Goal: Transaction & Acquisition: Purchase product/service

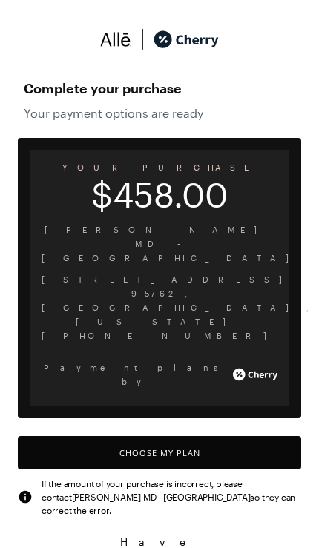
click at [246, 436] on button "Choose My Plan" at bounding box center [159, 452] width 283 height 33
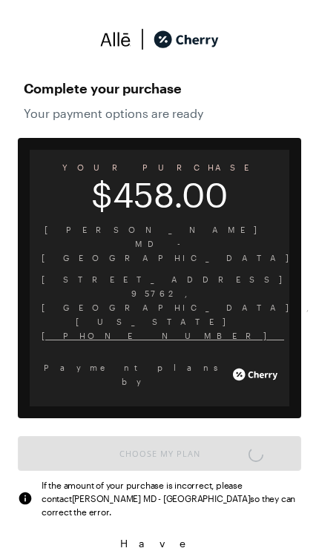
scroll to position [6, 0]
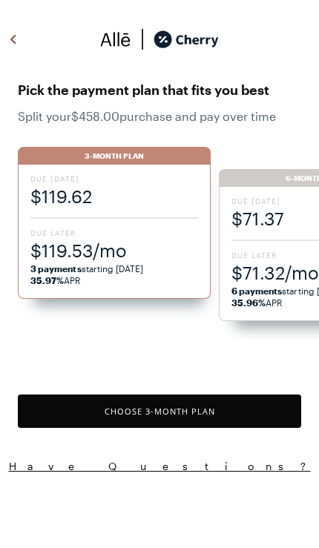
scroll to position [1226, 0]
click at [278, 276] on span "$71.32/mo" at bounding box center [315, 272] width 168 height 24
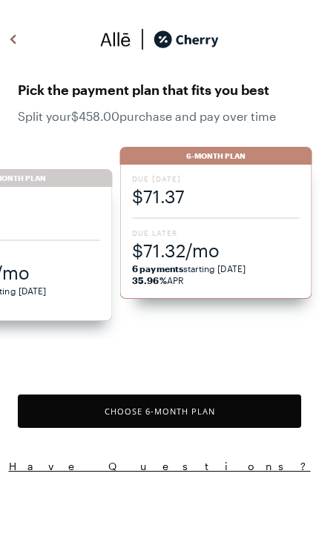
click at [47, 237] on div "Due [DATE] $119.62 Due Later $119.53/mo 3 payments starting [DATE] 35.97% APR" at bounding box center [17, 254] width 192 height 134
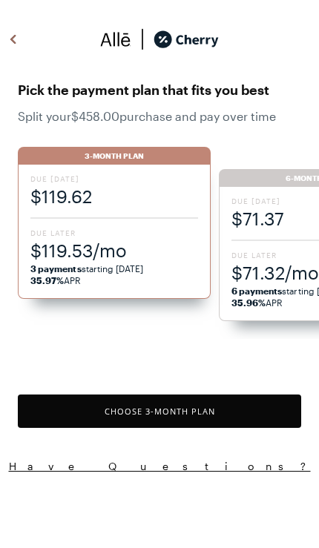
click at [297, 283] on span "$71.32/mo" at bounding box center [315, 272] width 168 height 24
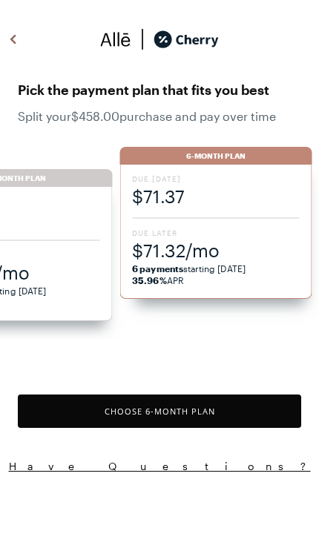
click at [265, 413] on button "Choose 6 -Month Plan" at bounding box center [159, 411] width 283 height 33
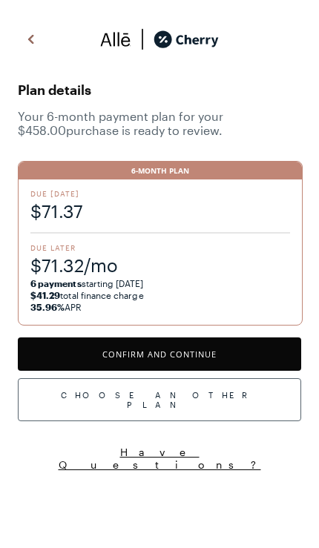
click at [268, 352] on button "Confirm and Continue" at bounding box center [159, 354] width 283 height 33
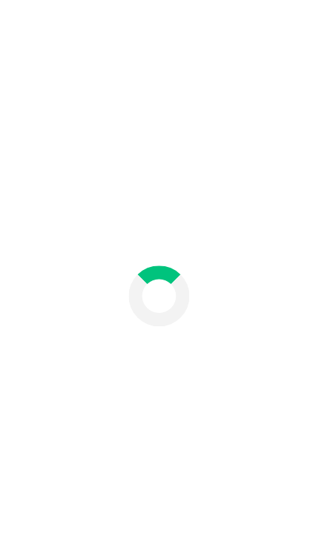
scroll to position [61, 0]
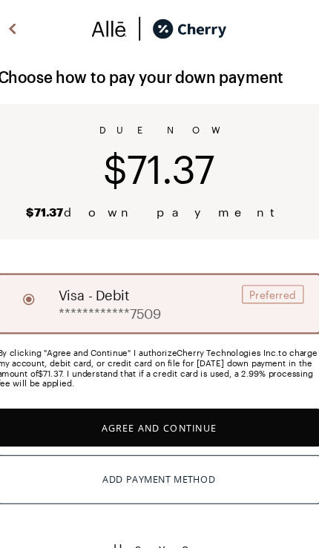
click at [200, 375] on button "Agree and Continue" at bounding box center [159, 389] width 283 height 33
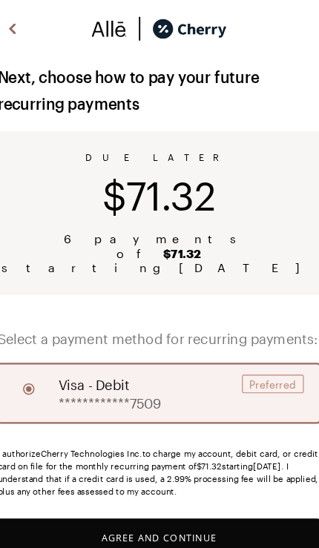
scroll to position [53, 0]
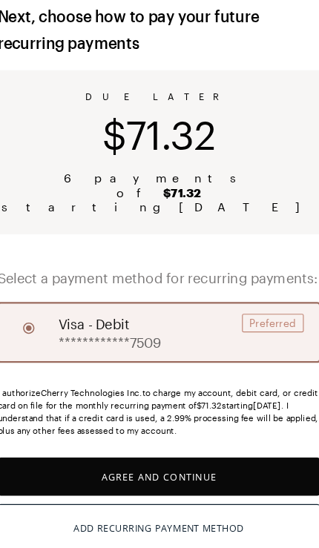
click at [210, 416] on button "Agree and Continue" at bounding box center [159, 432] width 283 height 33
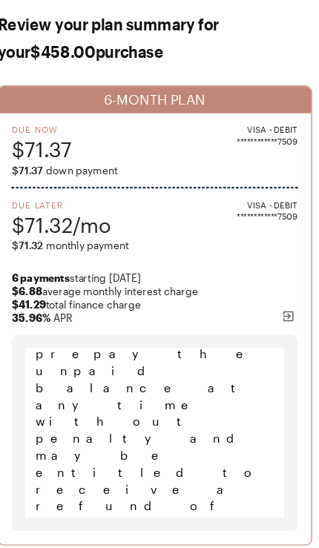
scroll to position [160, 0]
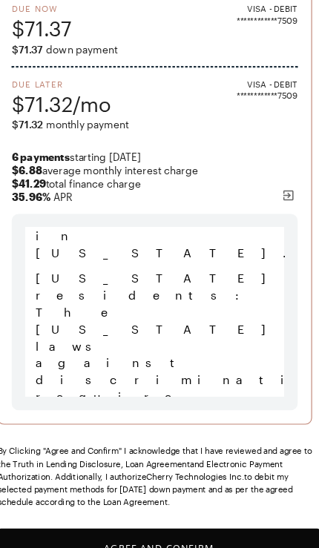
click at [217, 484] on button "Agree and Confirm" at bounding box center [159, 495] width 283 height 33
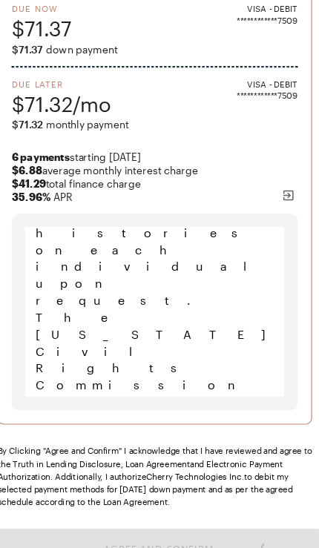
scroll to position [16404, 0]
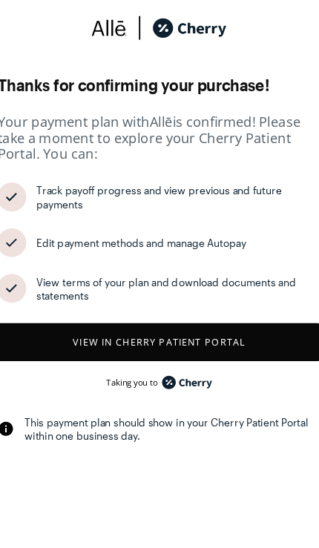
click at [232, 300] on button "View in Cherry patient portal" at bounding box center [159, 314] width 283 height 33
